Goal: Find specific page/section: Find specific page/section

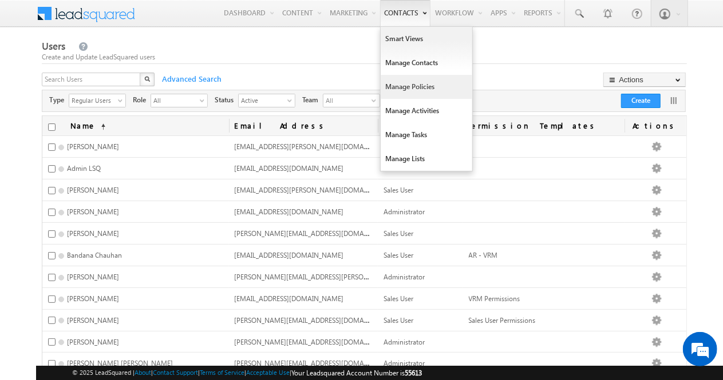
click at [389, 88] on link "Manage Policies" at bounding box center [426, 87] width 92 height 24
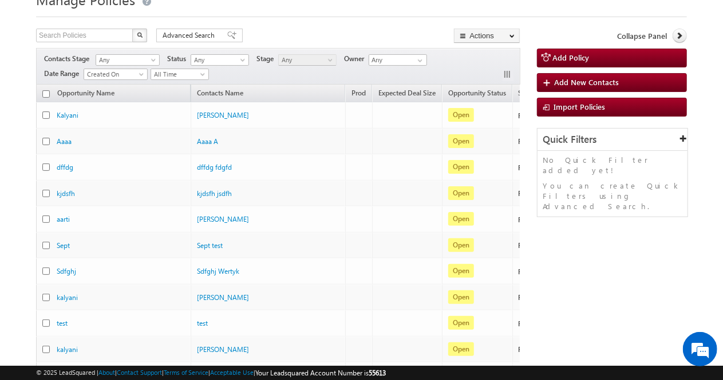
scroll to position [51, 0]
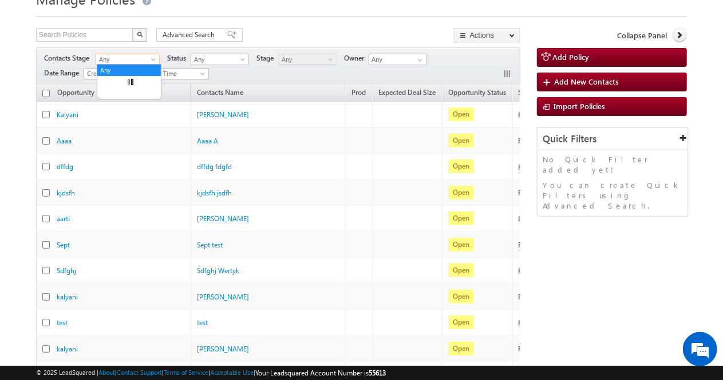
click at [133, 63] on span "Any" at bounding box center [125, 59] width 59 height 10
click at [128, 79] on link "Fresh Lead" at bounding box center [128, 82] width 63 height 10
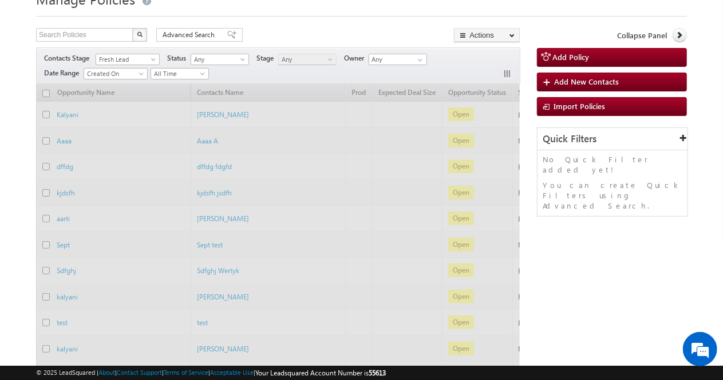
scroll to position [0, 0]
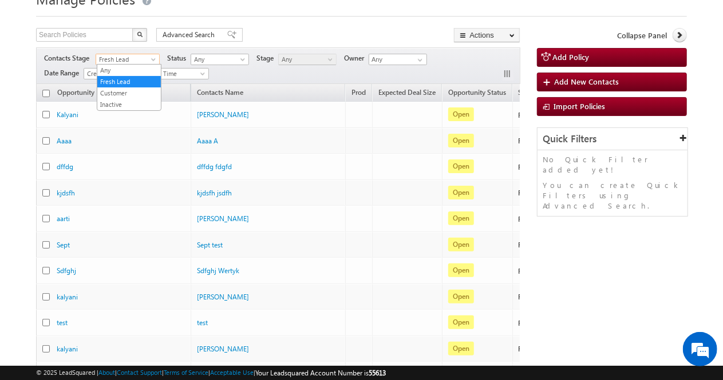
click at [134, 60] on span "Fresh Lead" at bounding box center [125, 59] width 59 height 10
click at [123, 99] on li "Inactive" at bounding box center [128, 104] width 63 height 11
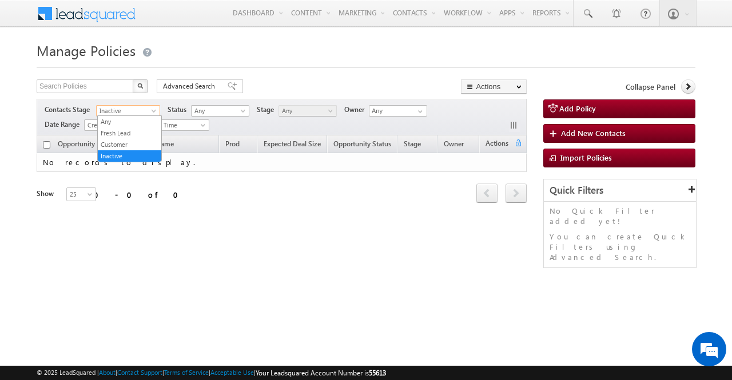
click at [123, 109] on span "Inactive" at bounding box center [126, 111] width 59 height 10
click at [118, 140] on link "Customer" at bounding box center [129, 145] width 63 height 10
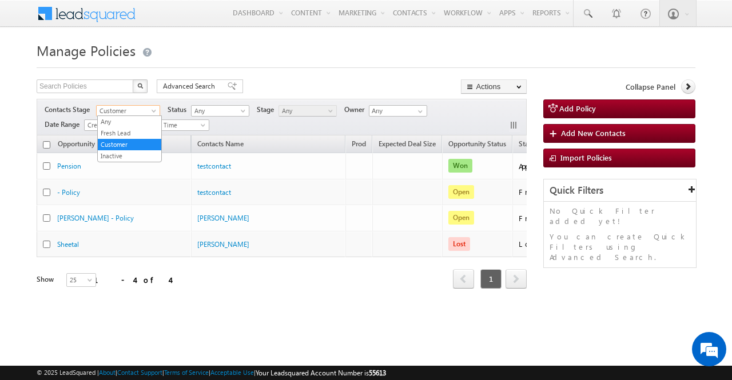
click at [140, 110] on span "Customer" at bounding box center [126, 111] width 59 height 10
click at [126, 122] on link "Any" at bounding box center [129, 122] width 63 height 10
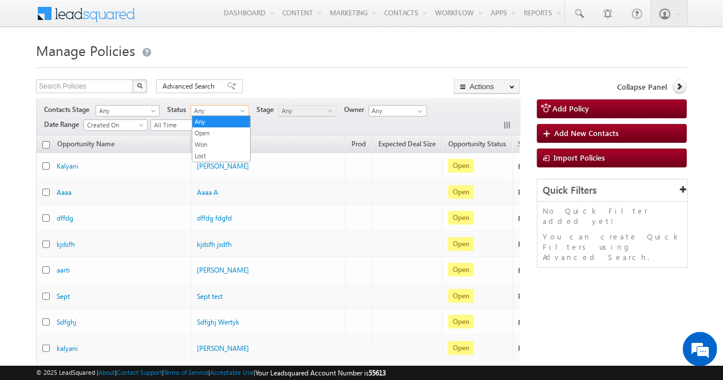
click at [218, 110] on span "Any" at bounding box center [218, 111] width 54 height 10
click at [212, 141] on link "Won" at bounding box center [221, 145] width 58 height 10
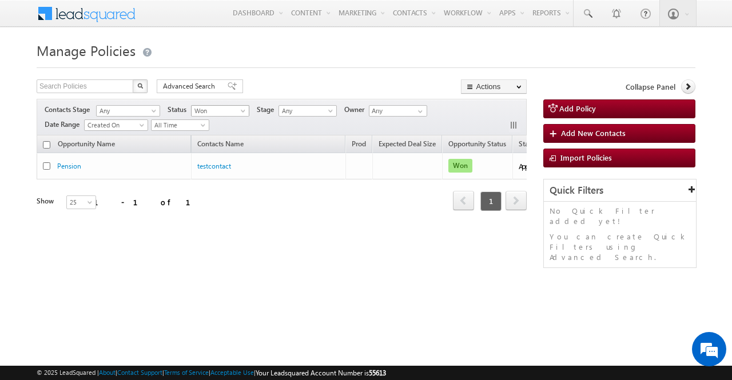
click at [225, 109] on span "Won" at bounding box center [219, 111] width 54 height 10
click at [204, 151] on link "Lost" at bounding box center [221, 156] width 58 height 10
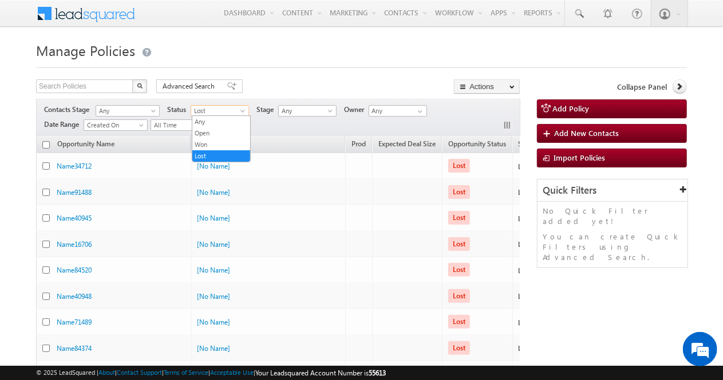
click at [230, 109] on span "Lost" at bounding box center [218, 111] width 54 height 10
click at [220, 121] on link "Any" at bounding box center [221, 122] width 58 height 10
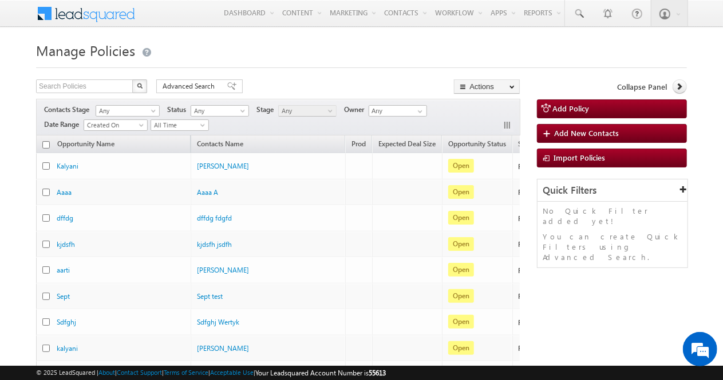
click at [315, 111] on span "Any" at bounding box center [306, 111] width 54 height 10
click at [206, 109] on span "Any" at bounding box center [218, 111] width 54 height 10
click at [132, 105] on link "Any" at bounding box center [128, 110] width 64 height 11
click at [118, 129] on link "Fresh Lead" at bounding box center [128, 133] width 63 height 10
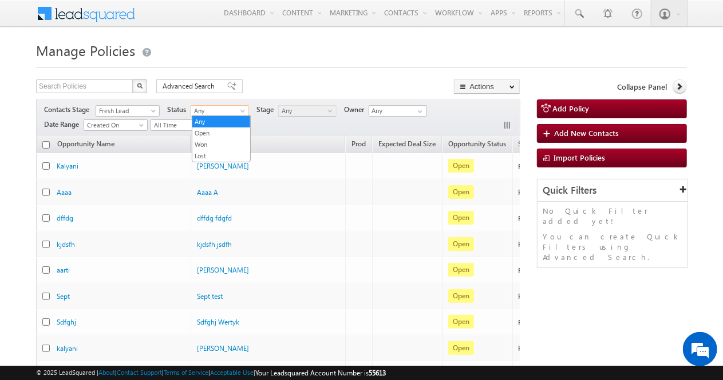
click at [213, 108] on span "Any" at bounding box center [218, 111] width 54 height 10
click at [287, 110] on span "Any" at bounding box center [306, 111] width 54 height 10
click at [208, 133] on link "Open" at bounding box center [221, 133] width 58 height 10
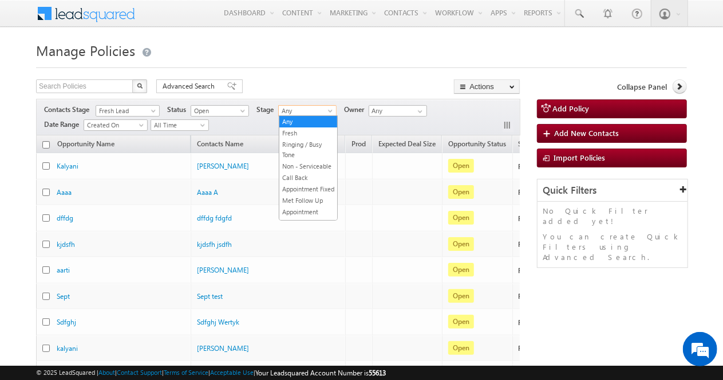
click at [323, 110] on span "Any" at bounding box center [306, 111] width 54 height 10
click at [302, 120] on link "Any" at bounding box center [308, 122] width 58 height 10
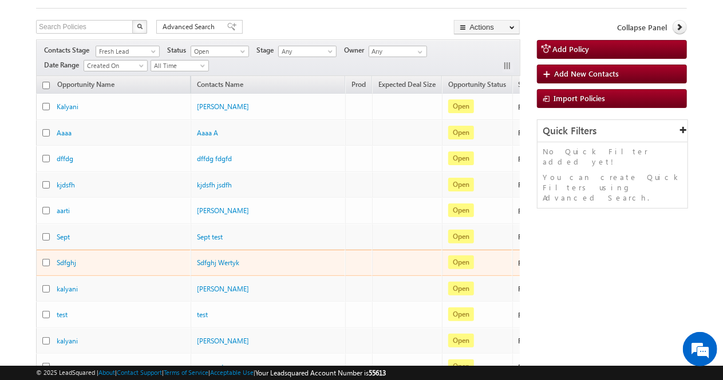
scroll to position [58, 0]
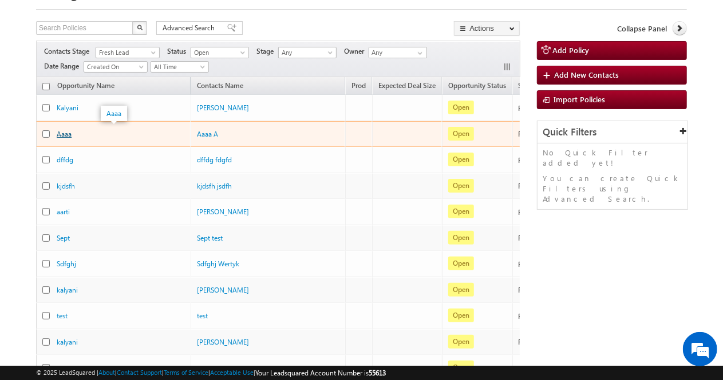
click at [64, 130] on link "Aaaa" at bounding box center [64, 134] width 15 height 9
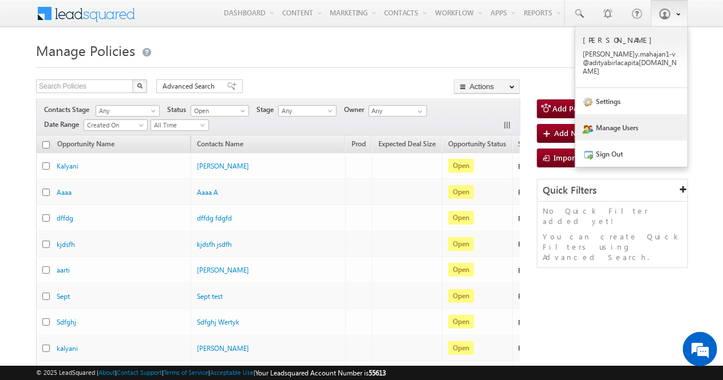
click at [616, 114] on link "Manage Users" at bounding box center [631, 127] width 112 height 26
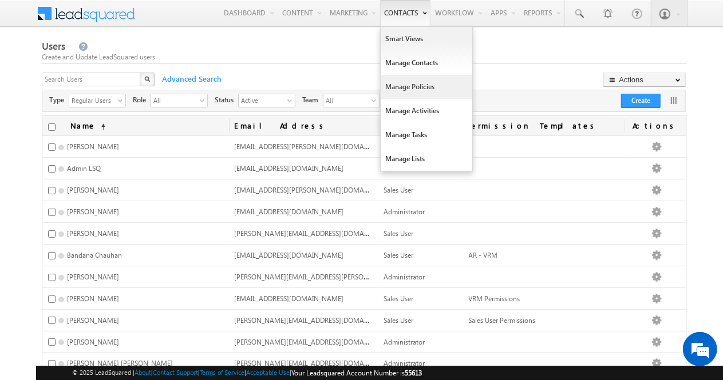
click at [394, 91] on link "Manage Policies" at bounding box center [426, 87] width 92 height 24
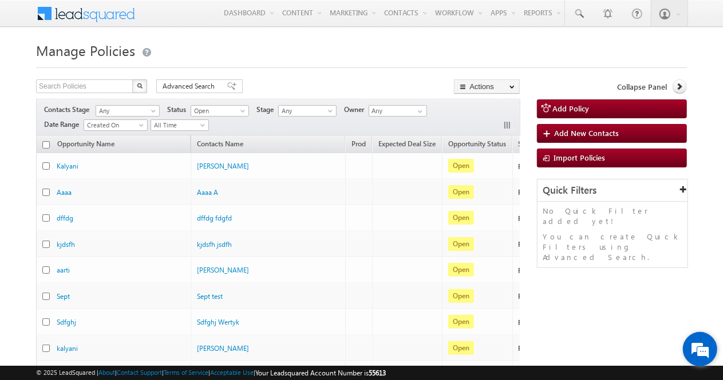
click at [692, 339] on em at bounding box center [699, 349] width 31 height 31
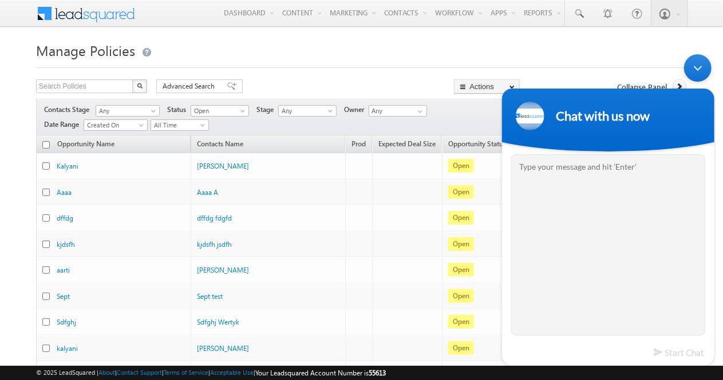
click at [701, 73] on div "Minimize live chat window" at bounding box center [696, 67] width 27 height 27
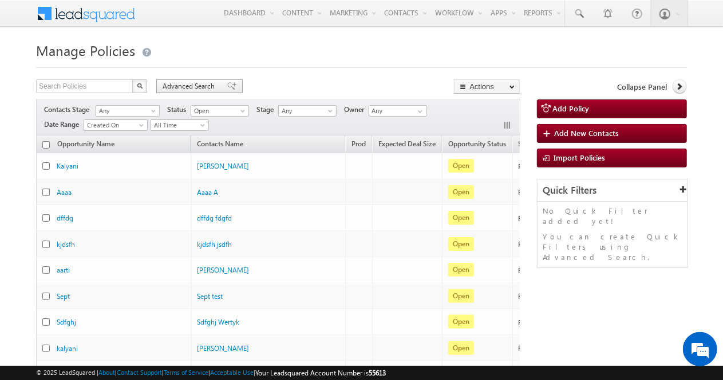
click at [193, 84] on span "Advanced Search" at bounding box center [189, 86] width 55 height 10
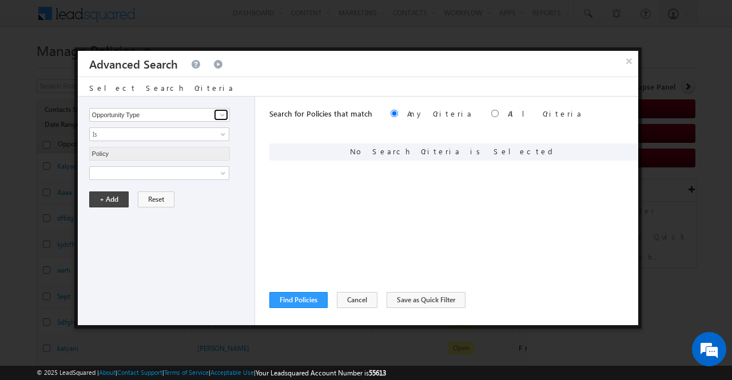
click at [220, 117] on span at bounding box center [222, 114] width 9 height 9
click at [215, 134] on link "Is" at bounding box center [159, 135] width 140 height 14
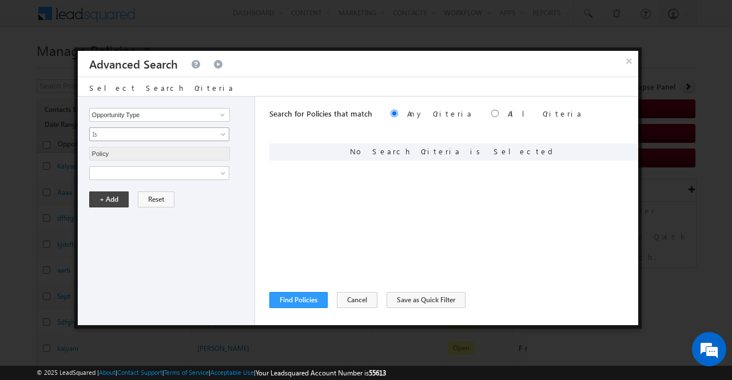
click at [215, 134] on link "Is" at bounding box center [159, 135] width 140 height 14
click at [629, 58] on button "×" at bounding box center [629, 61] width 19 height 20
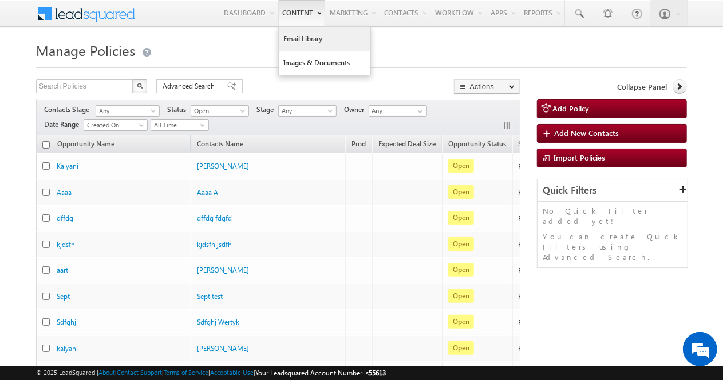
click at [284, 35] on link "Email Library" at bounding box center [325, 39] width 92 height 24
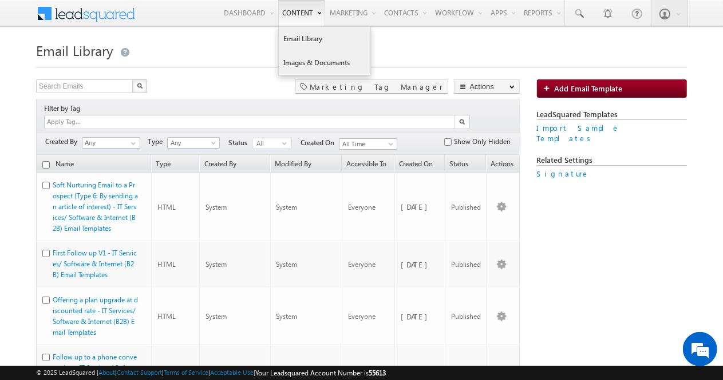
click at [304, 70] on link "Images & Documents" at bounding box center [325, 63] width 92 height 24
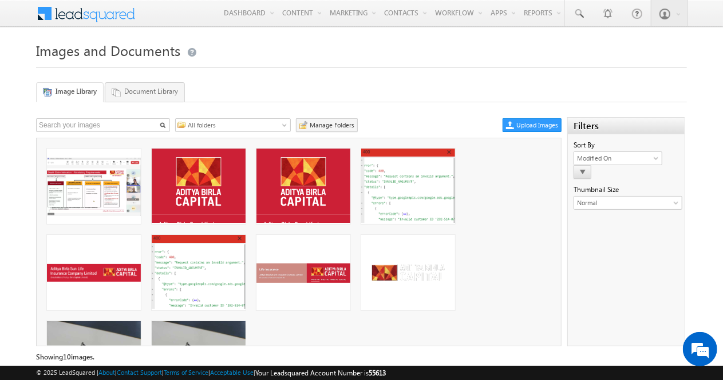
click at [144, 89] on link "Document Library" at bounding box center [145, 91] width 80 height 19
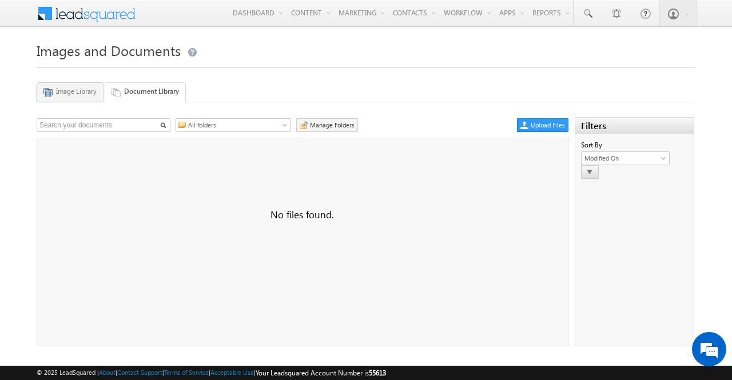
click at [73, 86] on link "Image Library" at bounding box center [70, 91] width 67 height 19
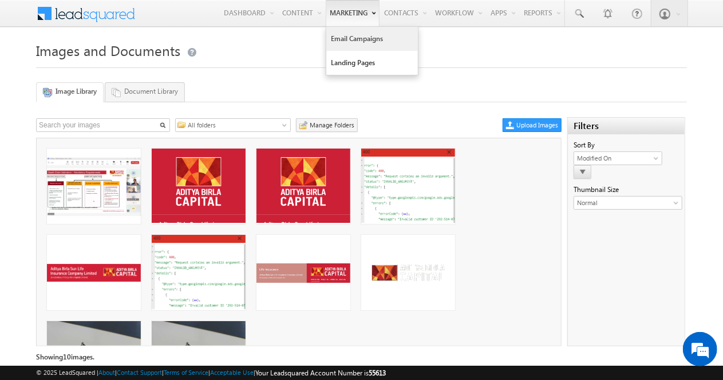
click at [335, 33] on link "Email Campaigns" at bounding box center [372, 39] width 92 height 24
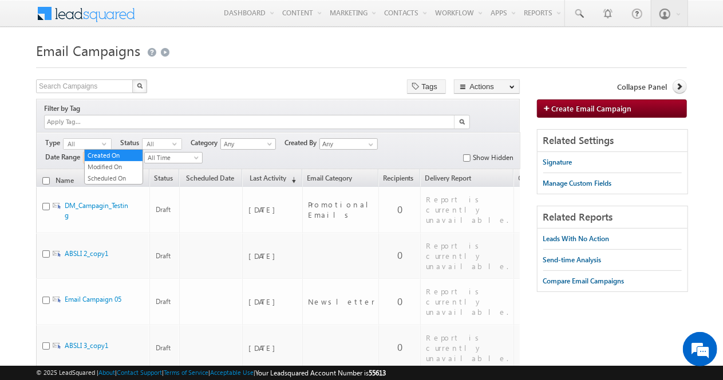
click at [134, 156] on span at bounding box center [136, 160] width 9 height 9
click at [103, 141] on span "select" at bounding box center [106, 143] width 9 height 5
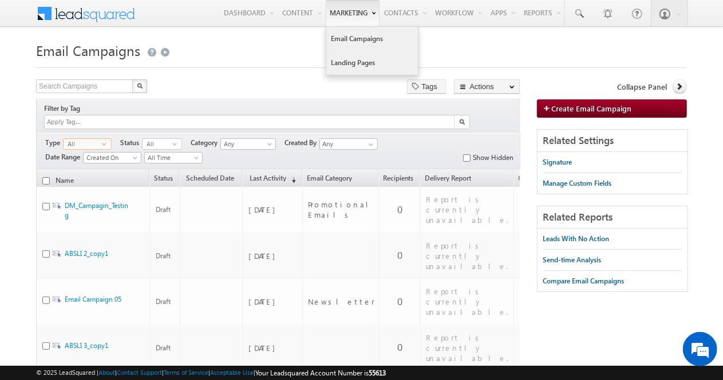
click at [334, 74] on link "Landing Pages" at bounding box center [372, 63] width 92 height 24
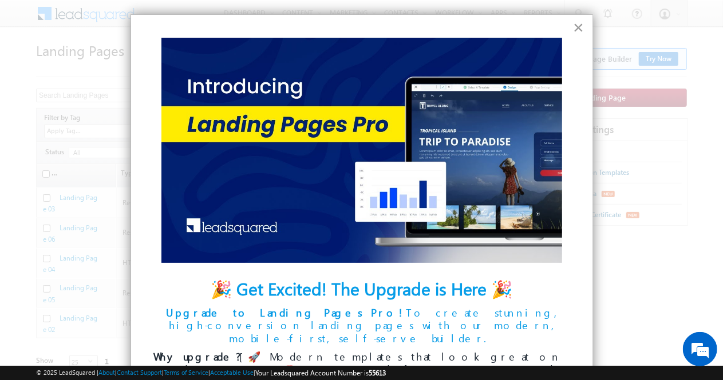
click at [573, 27] on button "×" at bounding box center [578, 27] width 11 height 18
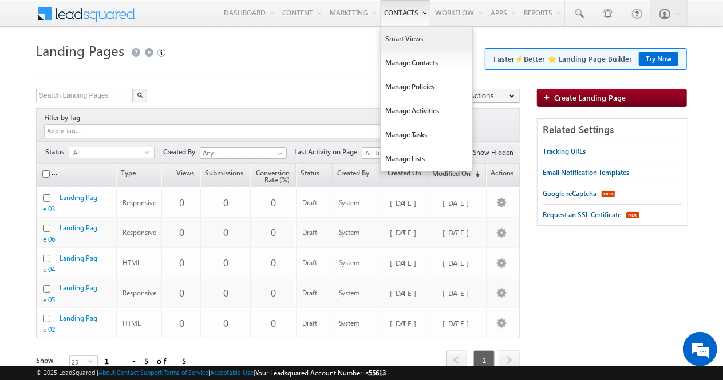
click at [395, 33] on link "Smart Views" at bounding box center [426, 39] width 92 height 24
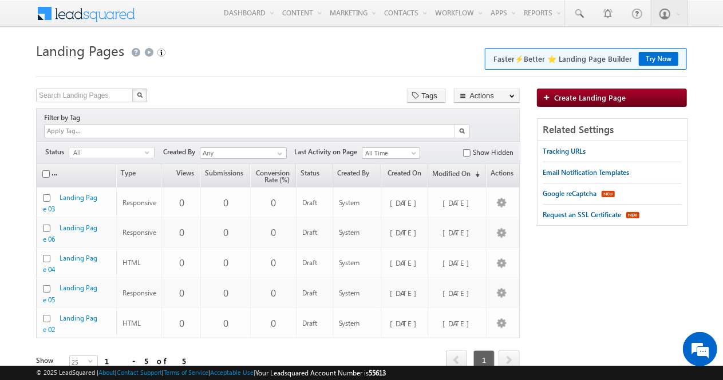
drag, startPoint x: 414, startPoint y: 86, endPoint x: 346, endPoint y: 81, distance: 68.9
click at [346, 81] on div "Landing Pages Faster⚡Better ⭐ Landing Page Builder Try Now Create Landing Page …" at bounding box center [361, 213] width 650 height 350
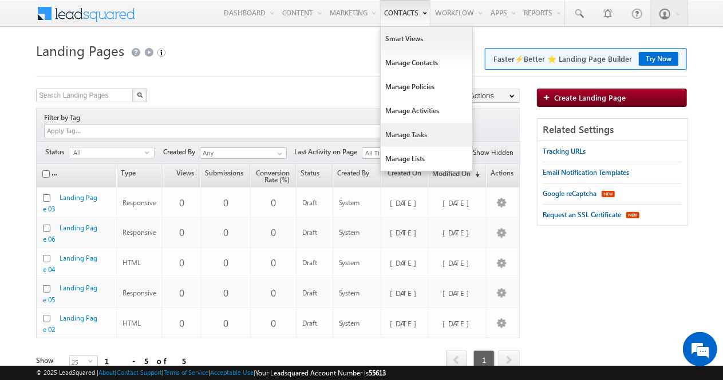
click at [440, 146] on link "Manage Tasks" at bounding box center [426, 135] width 92 height 24
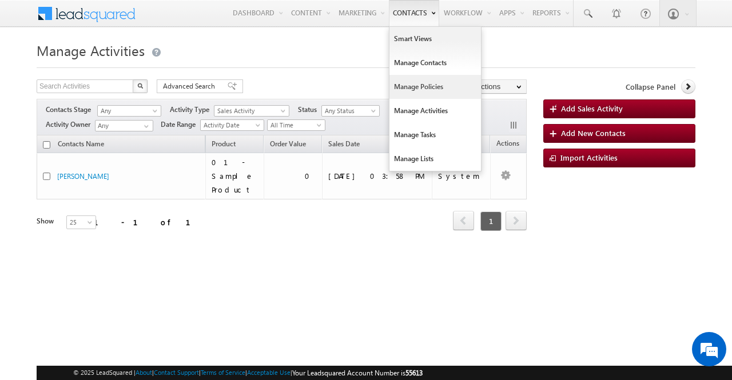
click at [407, 77] on link "Manage Policies" at bounding box center [436, 87] width 92 height 24
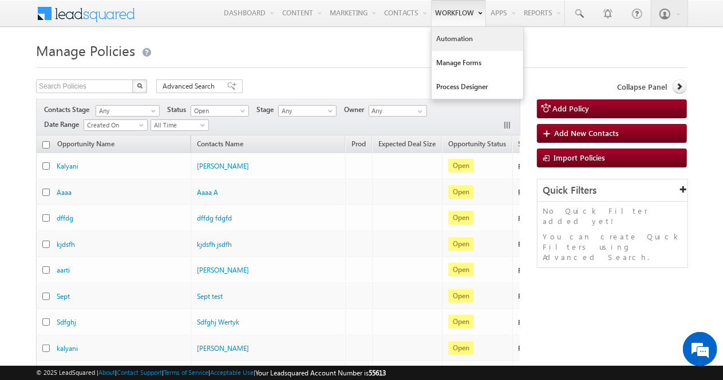
click at [445, 33] on link "Automation" at bounding box center [477, 39] width 92 height 24
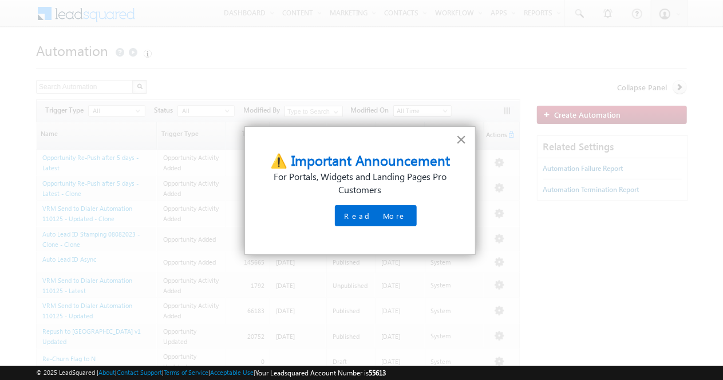
click at [465, 134] on button "×" at bounding box center [460, 139] width 11 height 18
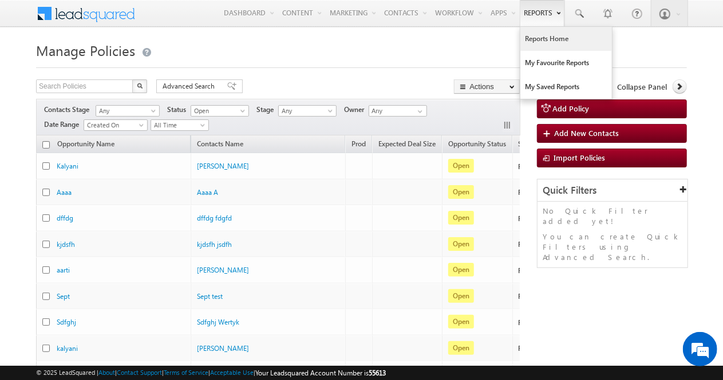
click at [535, 30] on link "Reports Home" at bounding box center [566, 39] width 92 height 24
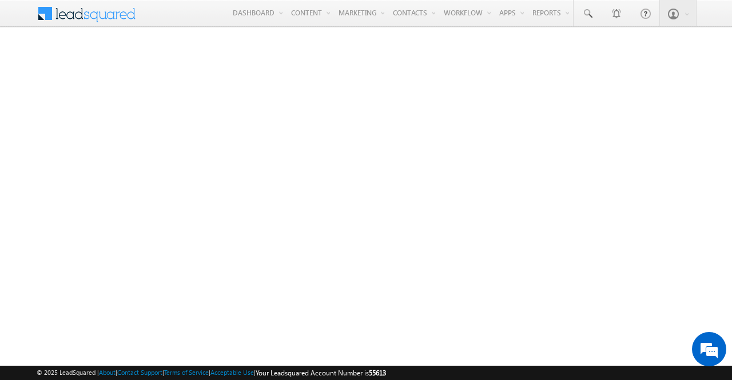
click at [110, 15] on span at bounding box center [94, 12] width 83 height 20
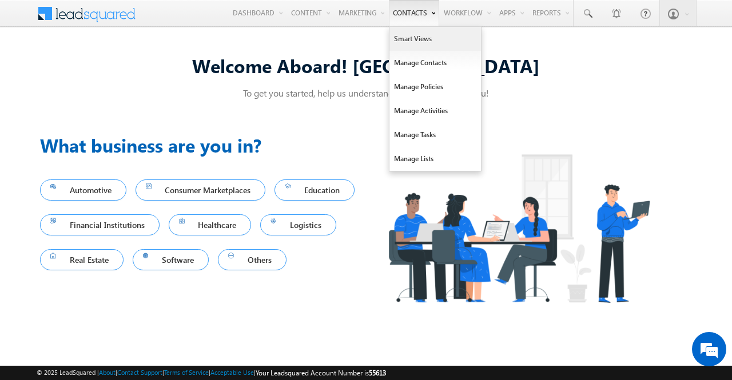
click at [404, 34] on link "Smart Views" at bounding box center [436, 39] width 92 height 24
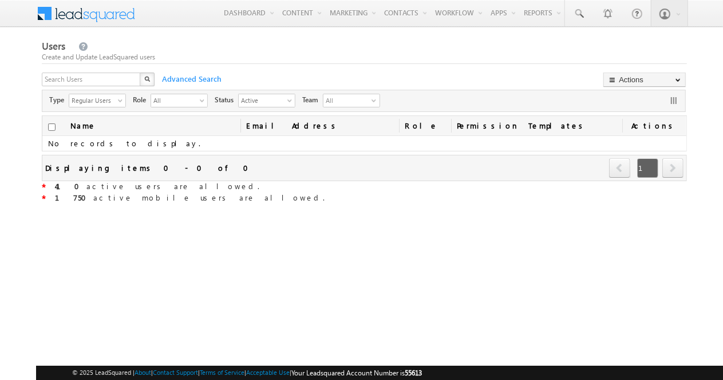
click at [220, 7] on link "Dashboard" at bounding box center [249, 12] width 58 height 25
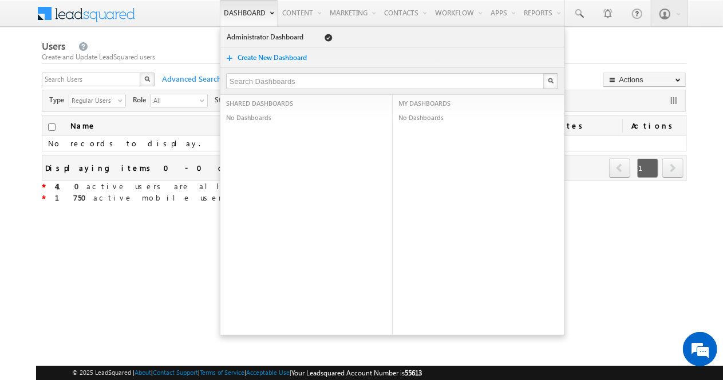
click at [239, 9] on link "Dashboard" at bounding box center [249, 13] width 58 height 26
click at [168, 243] on div "Users Create and Update LeadSquared users X Advanced Search Actions Import User…" at bounding box center [364, 210] width 645 height 344
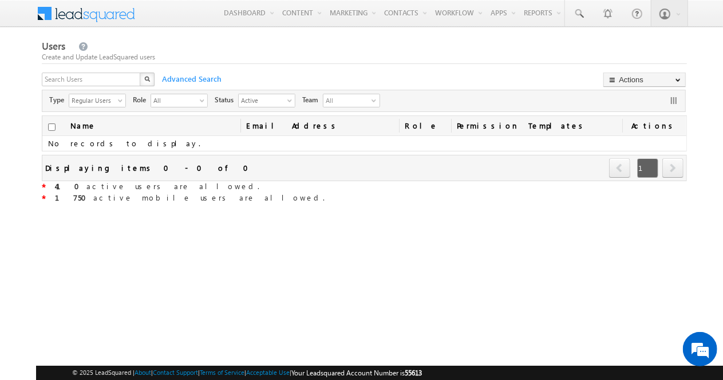
click at [96, 22] on span at bounding box center [93, 12] width 83 height 20
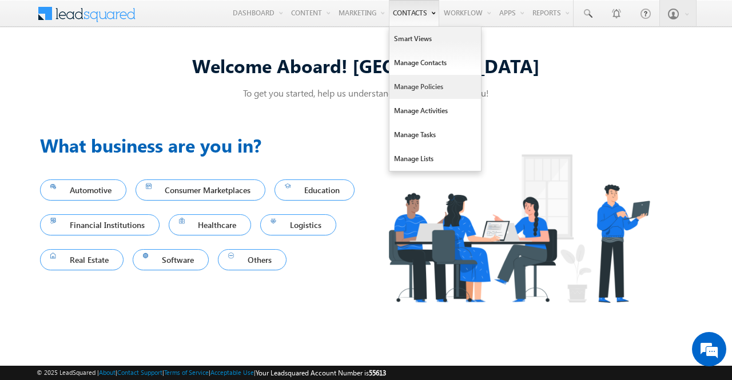
click at [411, 84] on link "Manage Policies" at bounding box center [436, 87] width 92 height 24
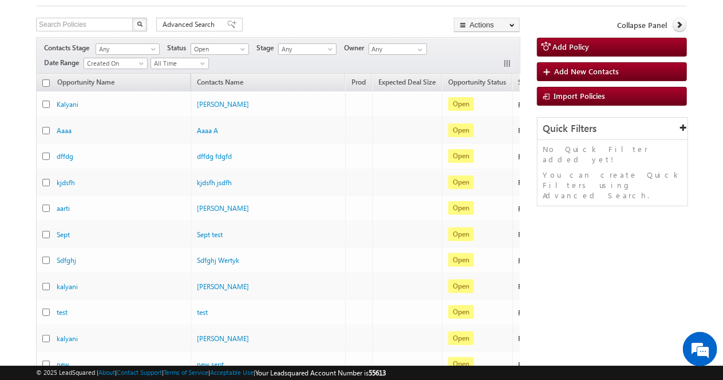
scroll to position [61, 0]
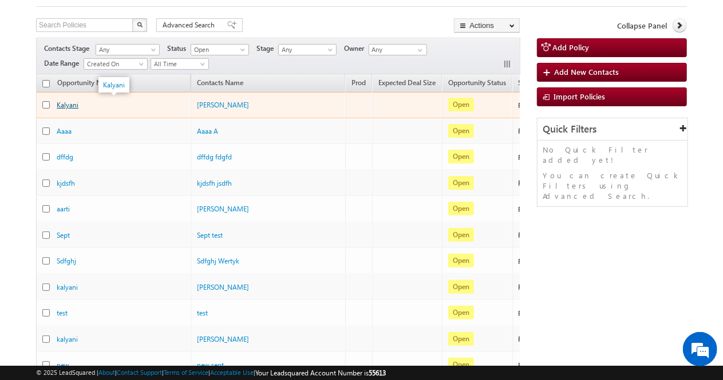
click at [73, 102] on link "Kalyani" at bounding box center [68, 105] width 22 height 9
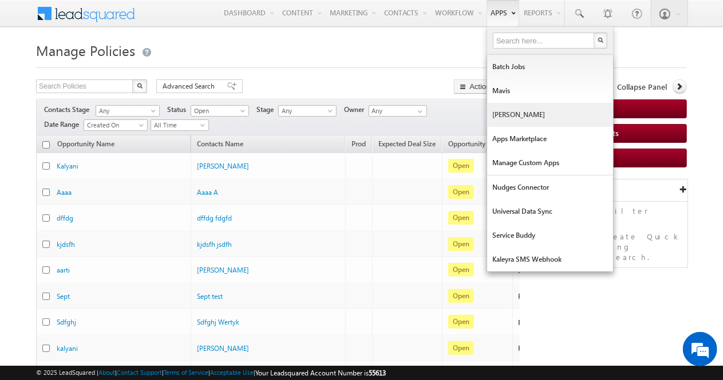
click at [506, 110] on link "[PERSON_NAME]" at bounding box center [550, 115] width 126 height 24
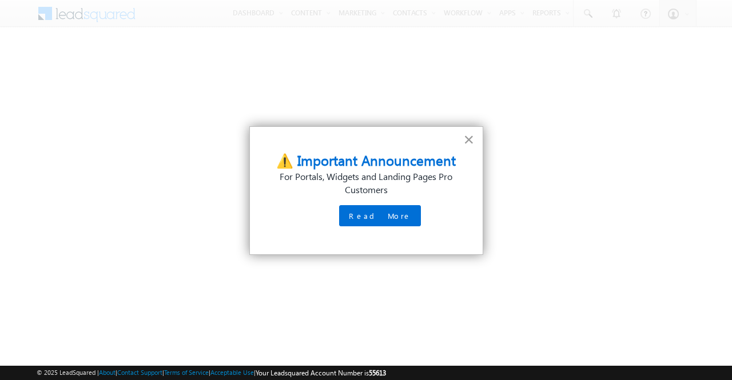
click at [468, 137] on button "×" at bounding box center [468, 139] width 11 height 18
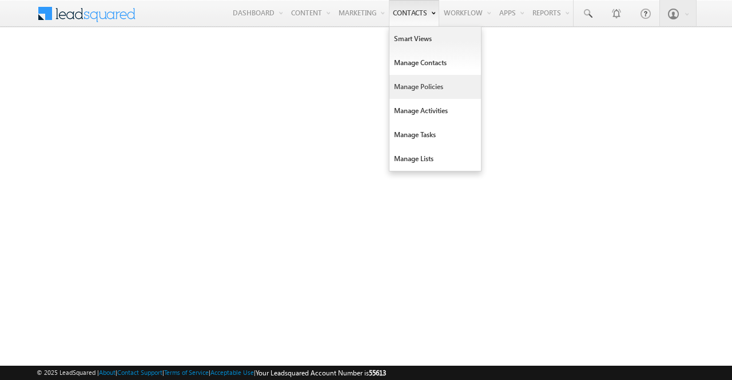
click at [407, 78] on link "Manage Policies" at bounding box center [436, 87] width 92 height 24
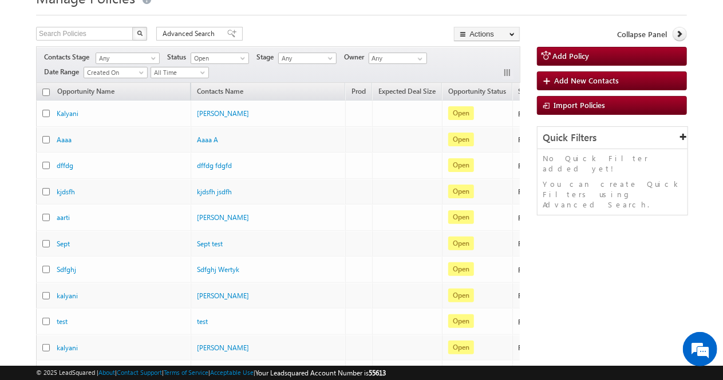
scroll to position [64, 0]
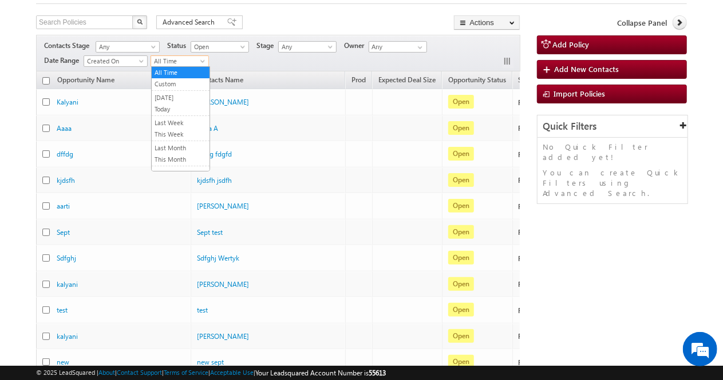
click at [191, 64] on span "All Time" at bounding box center [178, 61] width 54 height 10
click at [170, 94] on link "[DATE]" at bounding box center [181, 98] width 58 height 10
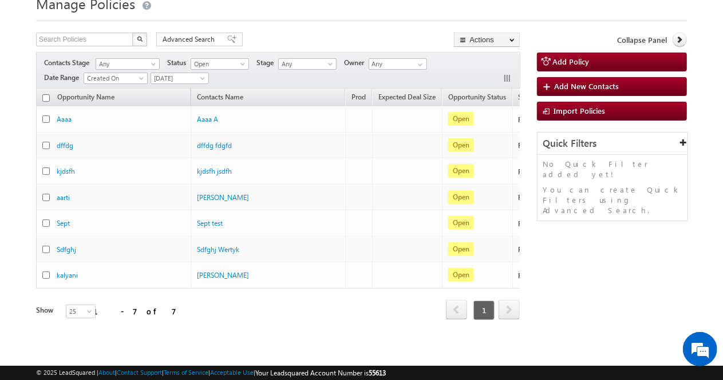
scroll to position [51, 0]
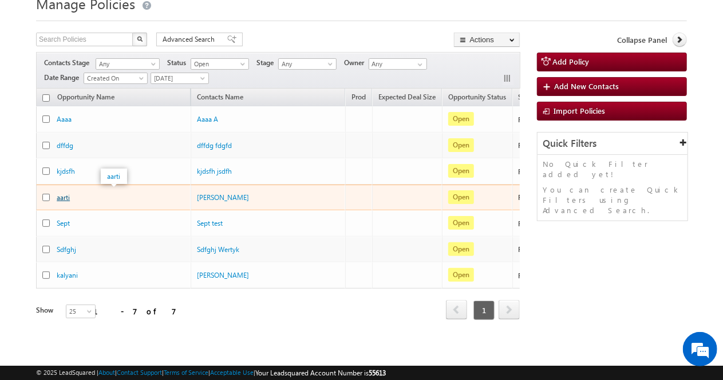
click at [67, 193] on link "aarti" at bounding box center [63, 197] width 13 height 9
